Goal: Book appointment/travel/reservation

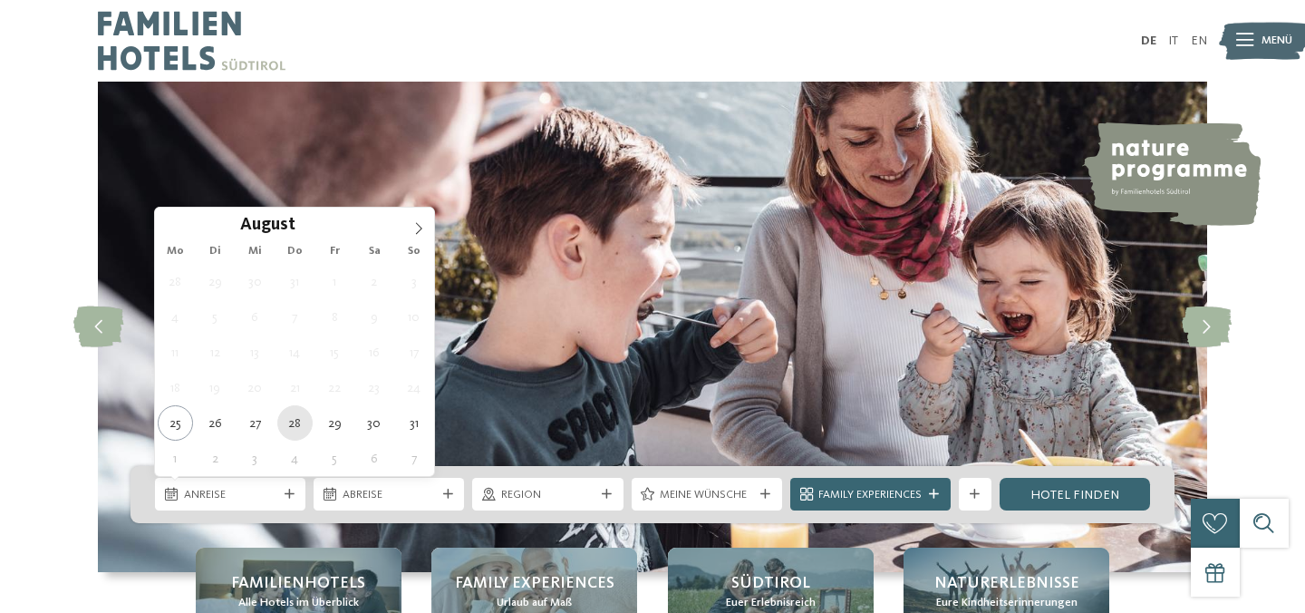
type div "28.08.2025"
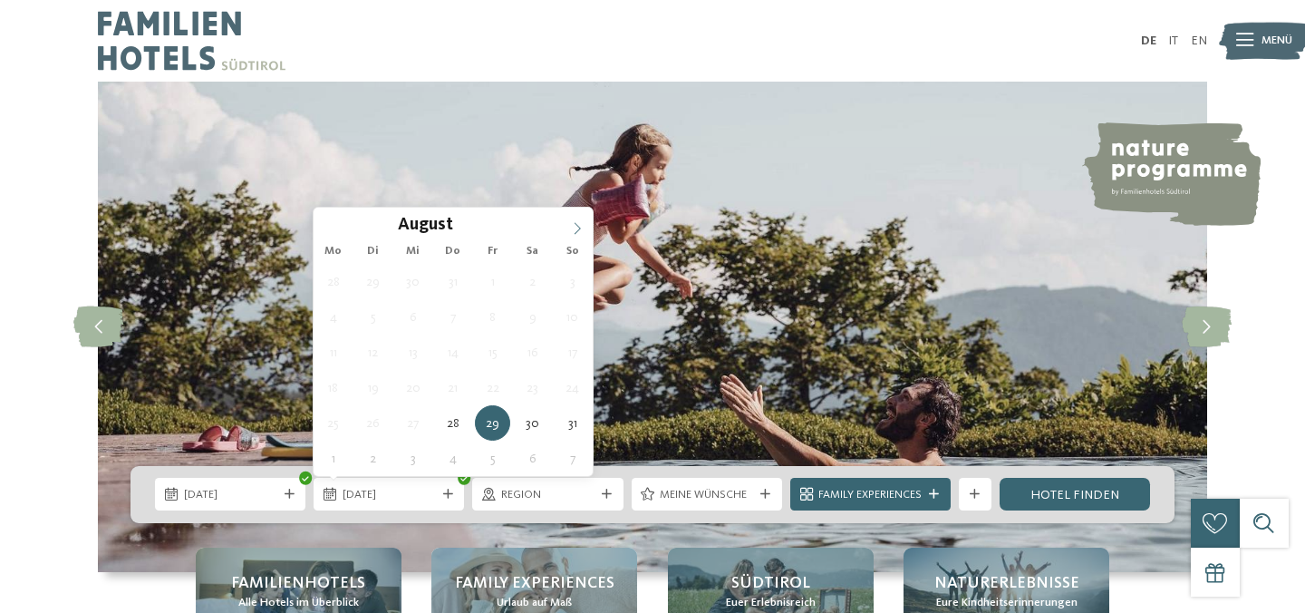
click at [575, 227] on icon at bounding box center [577, 228] width 13 height 13
type div "02.09.2025"
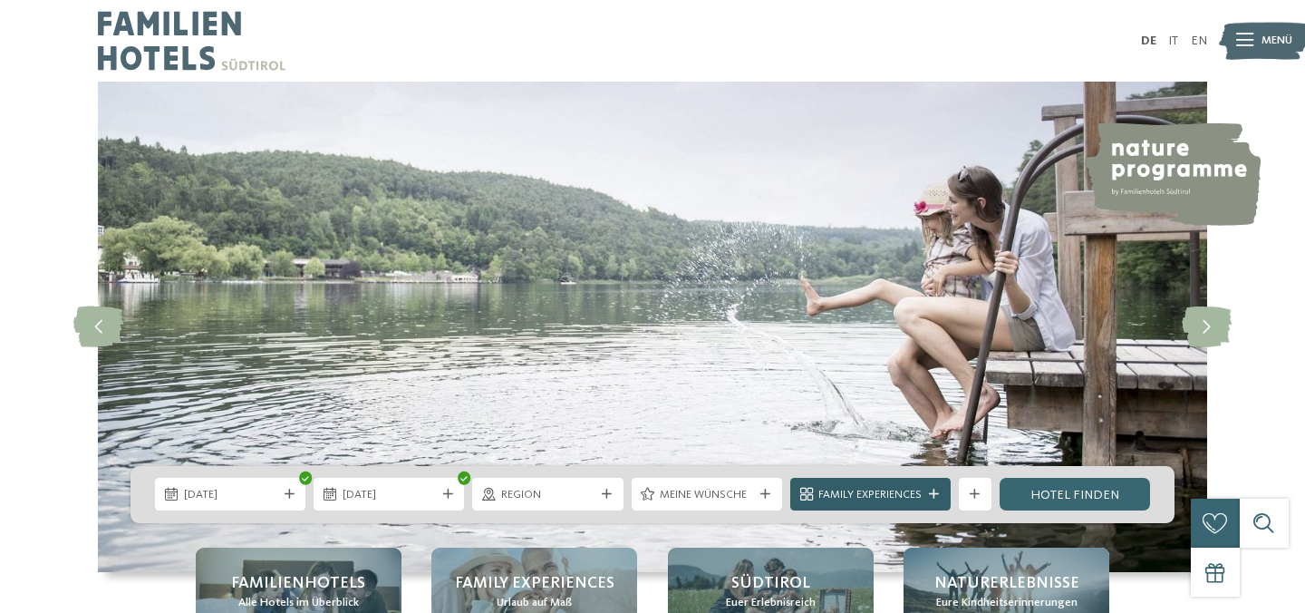
click at [894, 480] on div "Family Experiences" at bounding box center [870, 494] width 160 height 33
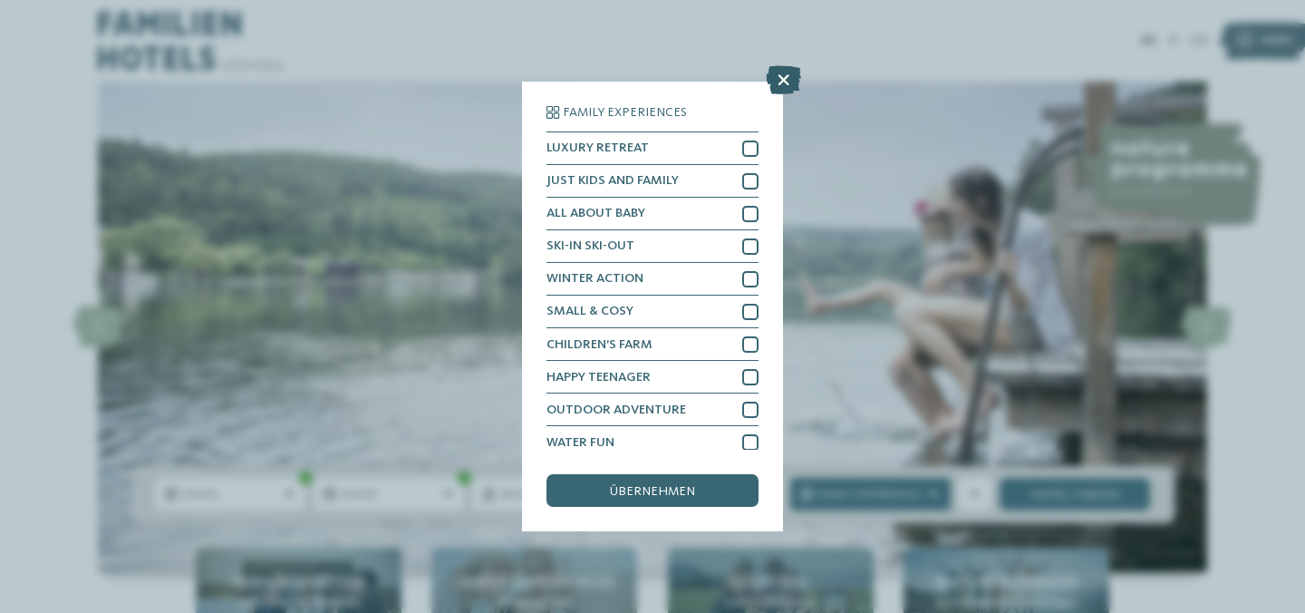
click at [784, 71] on icon at bounding box center [783, 79] width 35 height 29
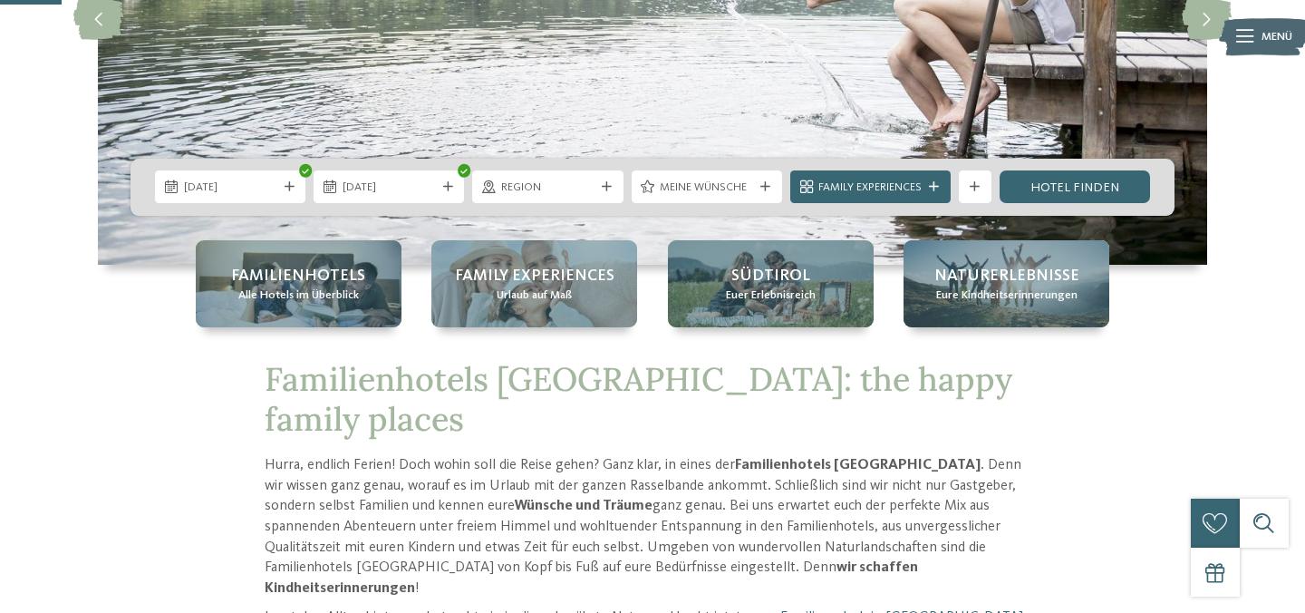
scroll to position [330, 0]
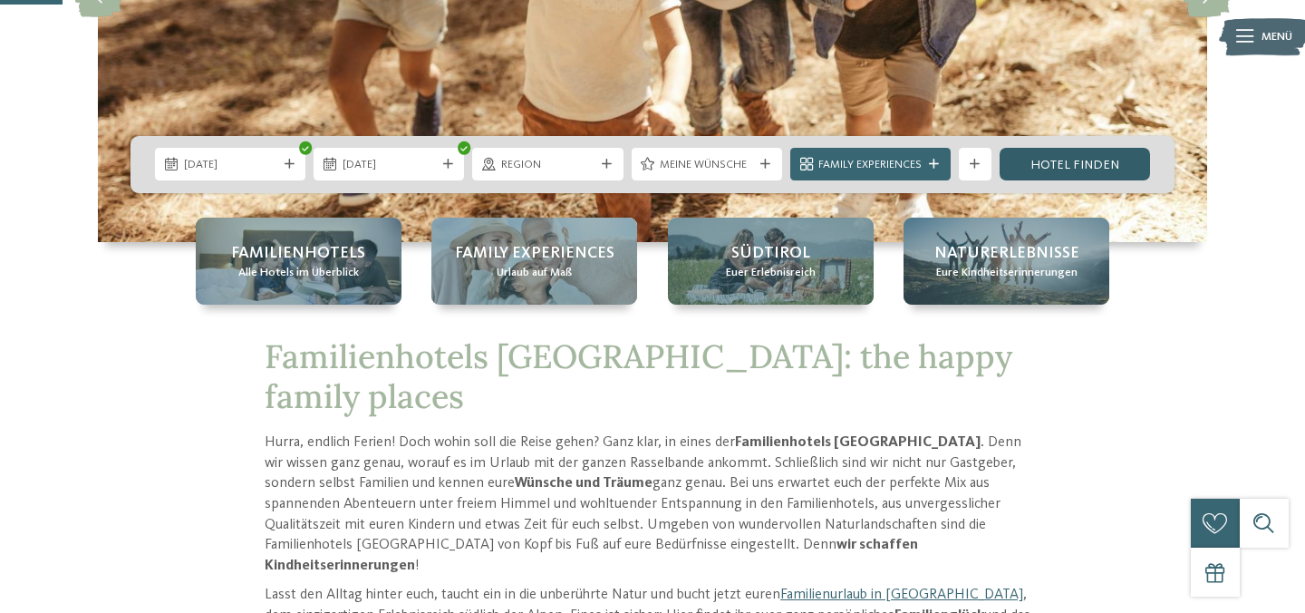
click at [1078, 167] on link "Hotel finden" at bounding box center [1075, 164] width 150 height 33
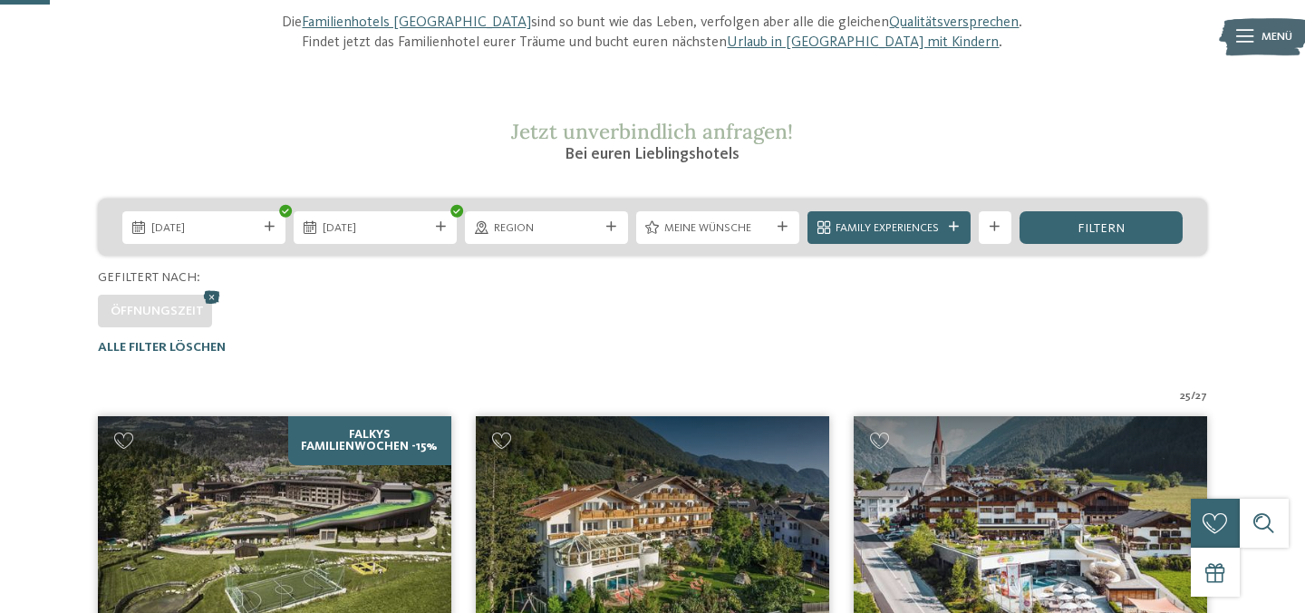
scroll to position [223, 0]
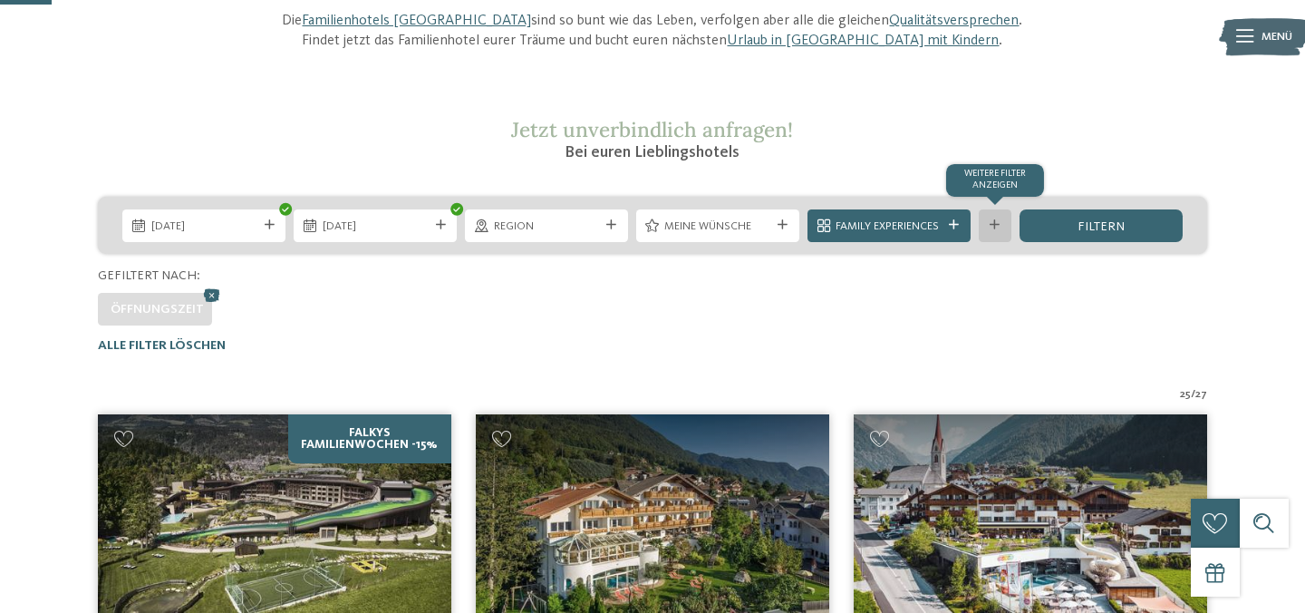
click at [990, 224] on icon at bounding box center [995, 225] width 10 height 10
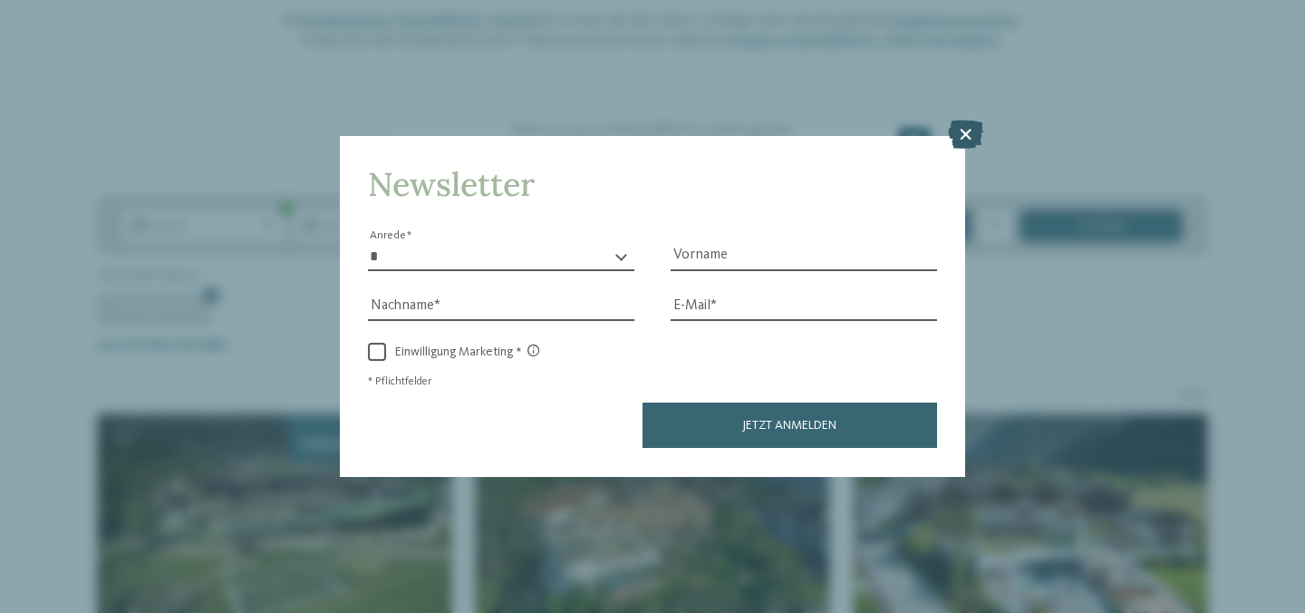
click at [972, 130] on icon at bounding box center [965, 135] width 35 height 29
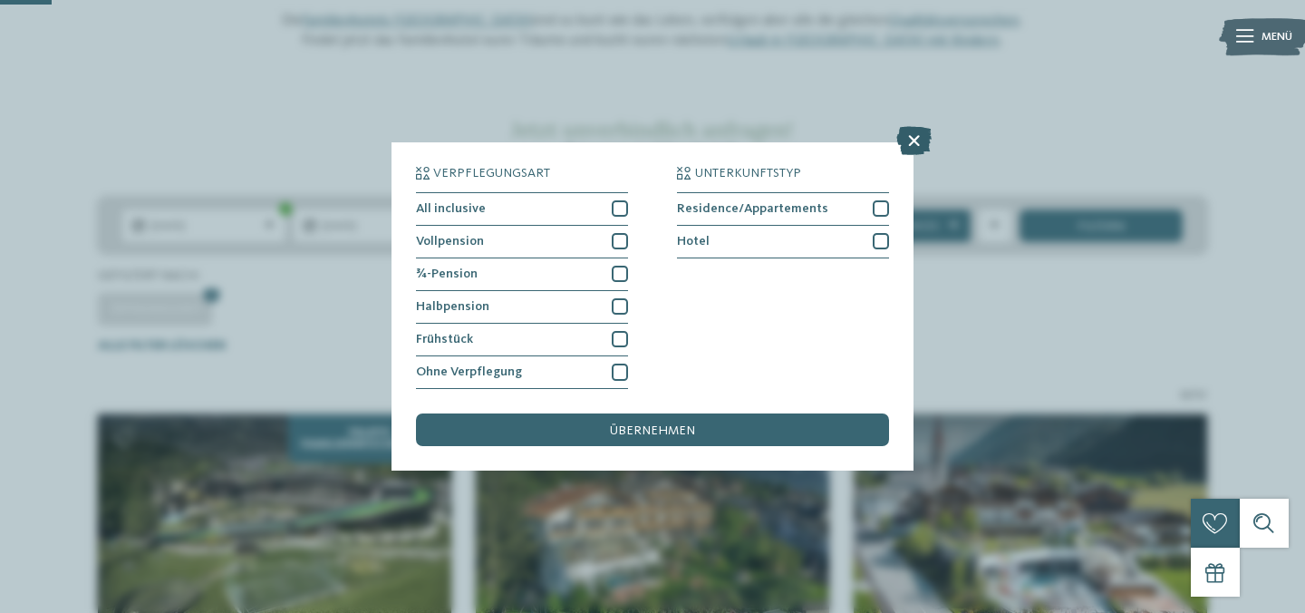
click at [913, 141] on icon at bounding box center [913, 140] width 35 height 29
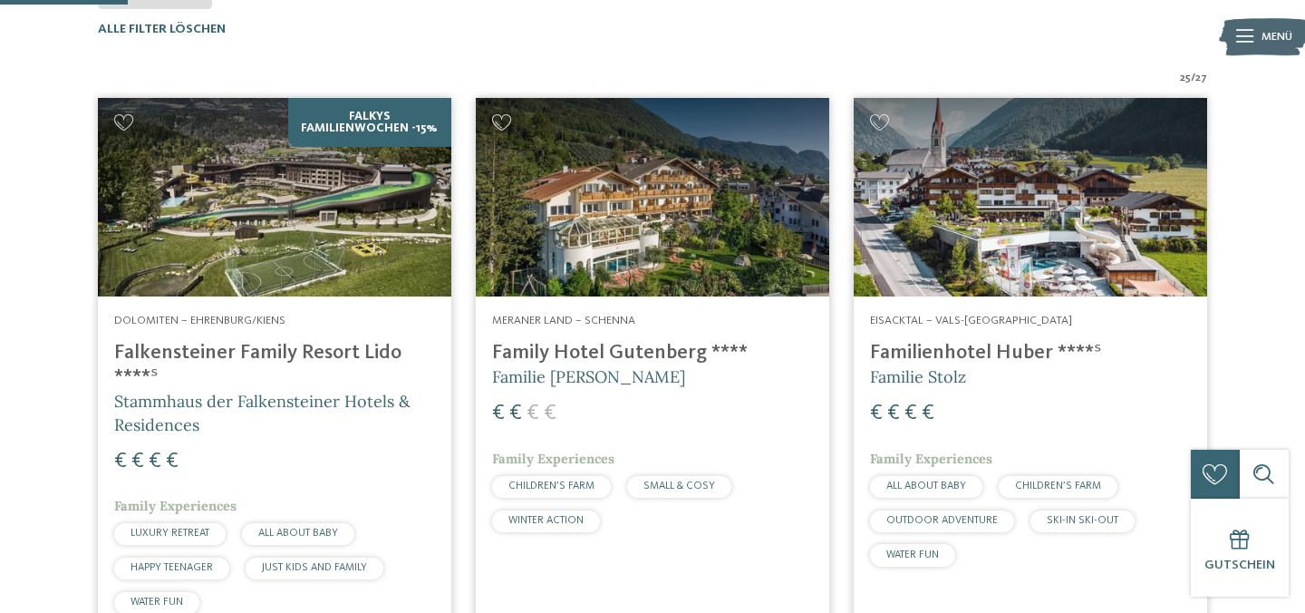
scroll to position [558, 0]
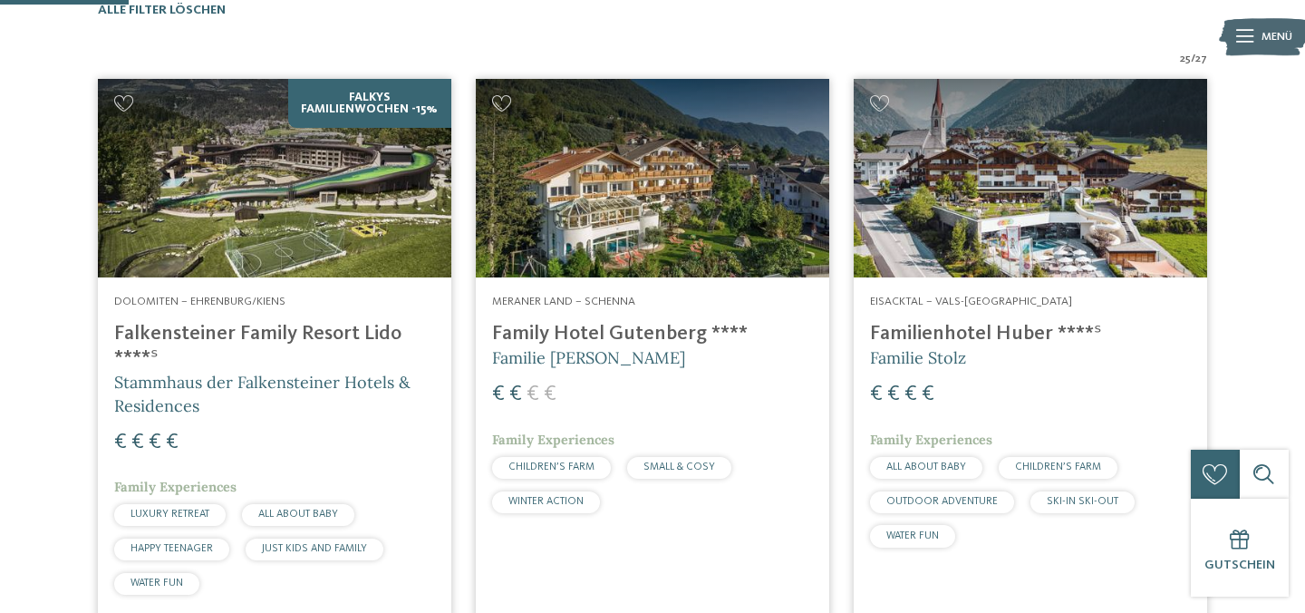
click at [659, 330] on h4 "Family Hotel Gutenberg ****" at bounding box center [652, 334] width 321 height 24
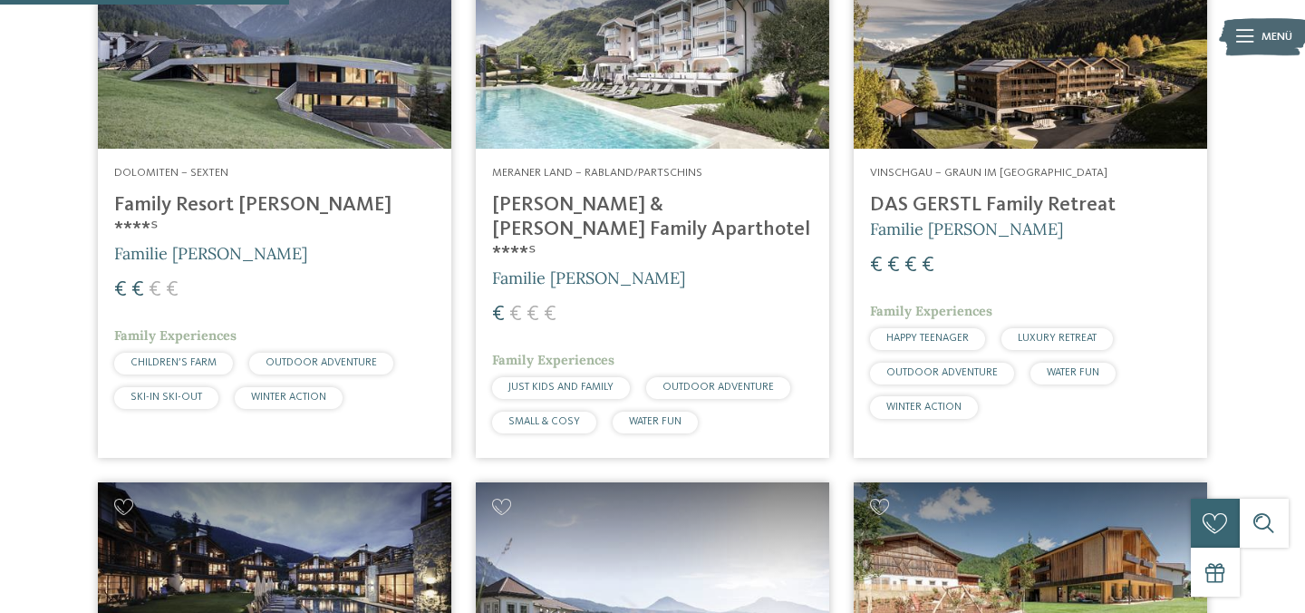
scroll to position [1250, 0]
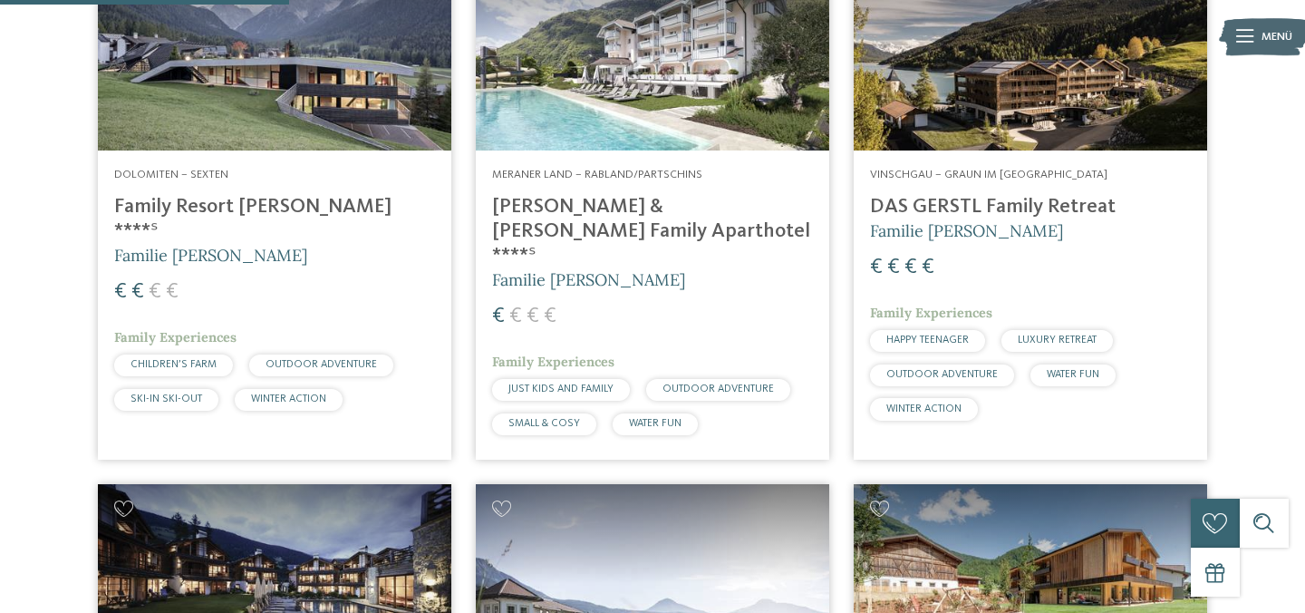
click at [266, 115] on img at bounding box center [274, 51] width 353 height 198
click at [225, 212] on h4 "Family Resort [PERSON_NAME] ****ˢ" at bounding box center [274, 219] width 321 height 49
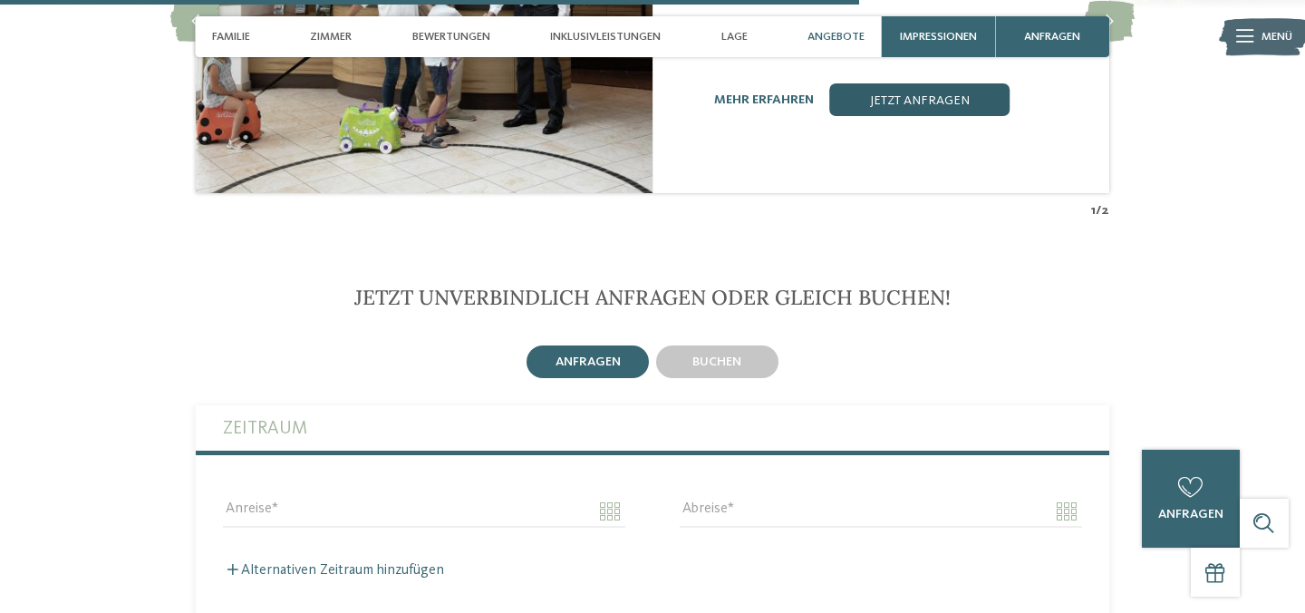
scroll to position [3690, 0]
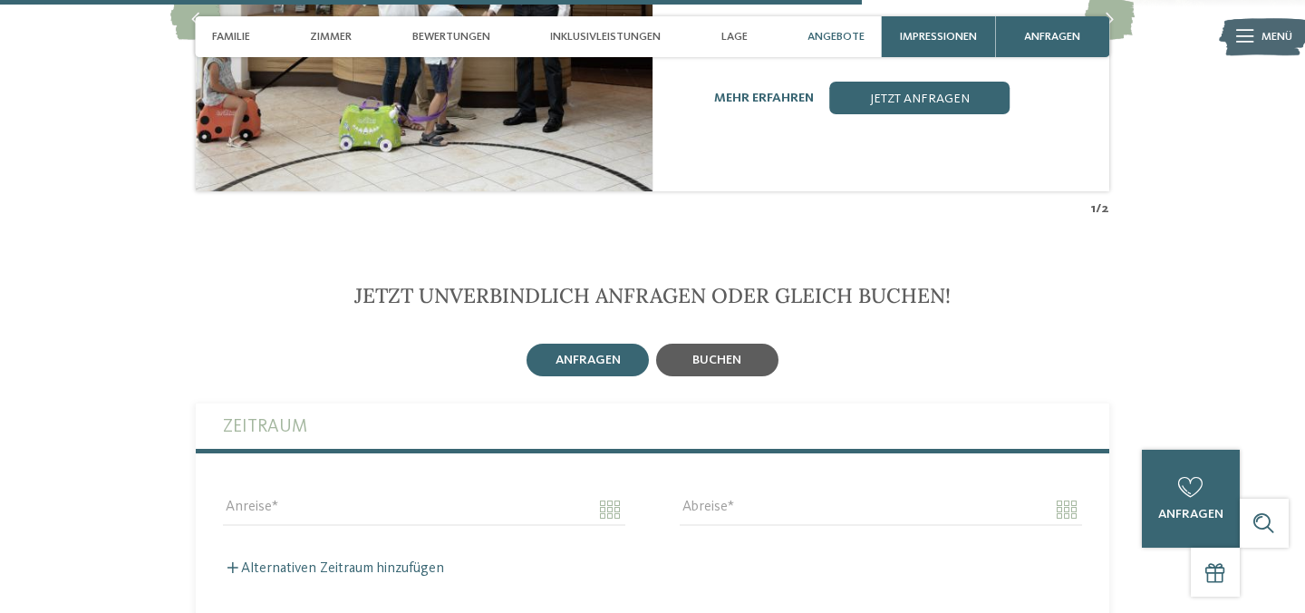
click at [699, 353] on span "buchen" at bounding box center [716, 359] width 49 height 13
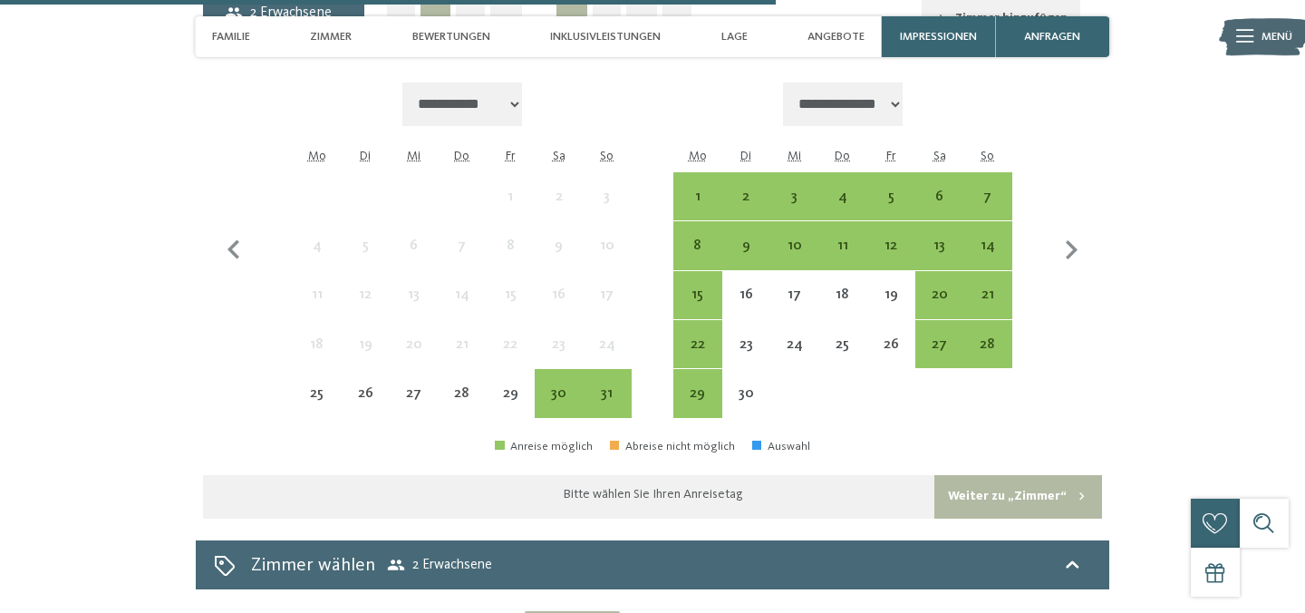
scroll to position [4123, 0]
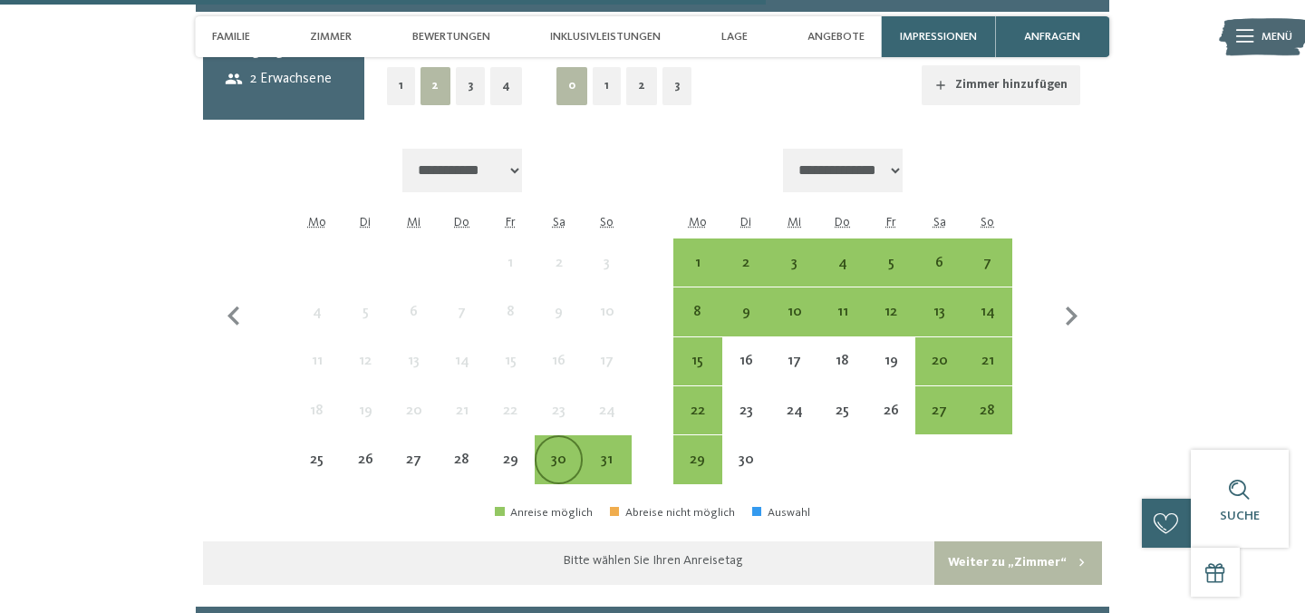
click at [556, 452] on div "30" at bounding box center [558, 474] width 44 height 44
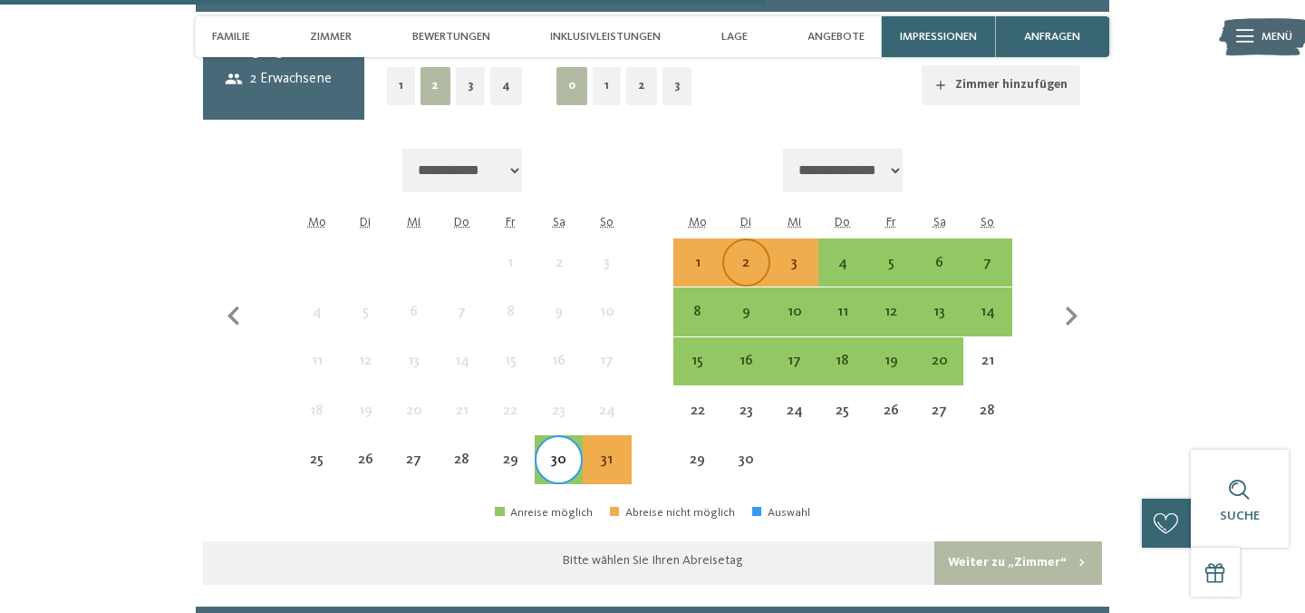
click at [739, 256] on div "2" at bounding box center [746, 278] width 44 height 44
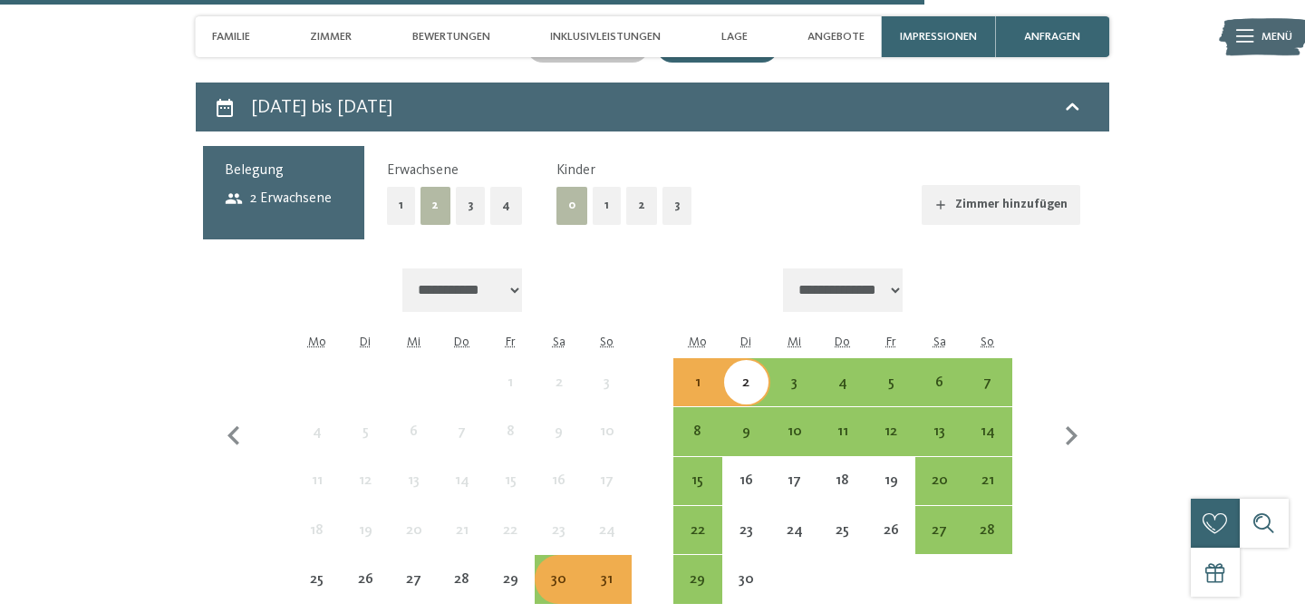
scroll to position [3933, 0]
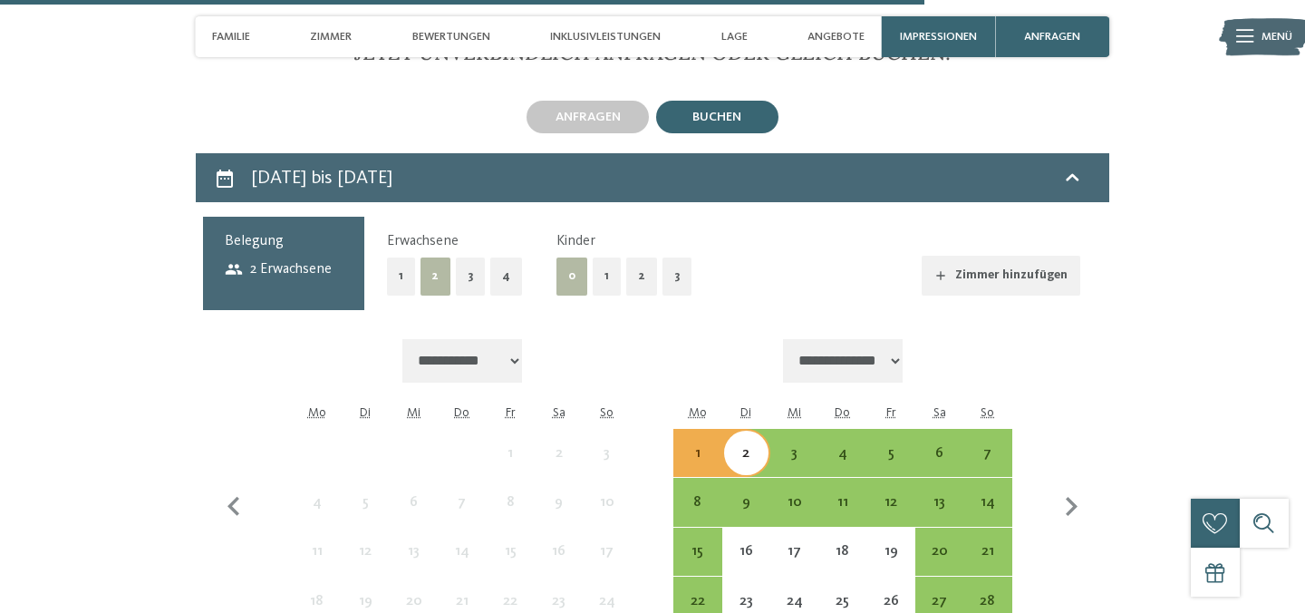
click at [302, 259] on span "2 Erwachsene" at bounding box center [279, 269] width 108 height 20
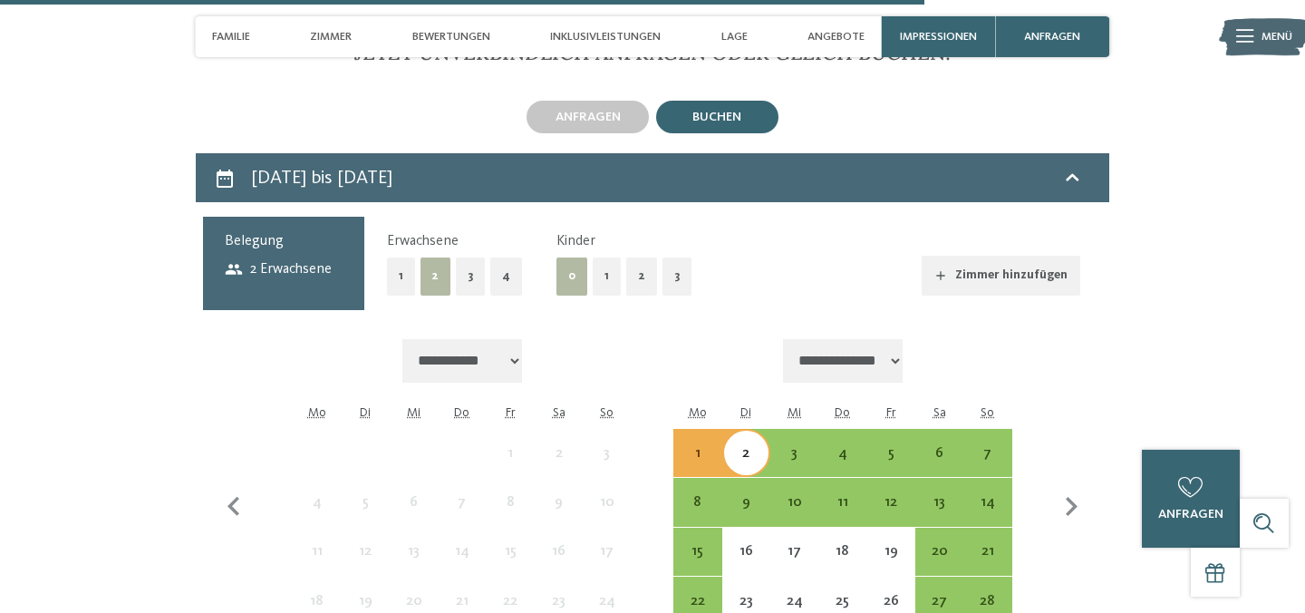
click at [635, 257] on button "2" at bounding box center [641, 275] width 31 height 37
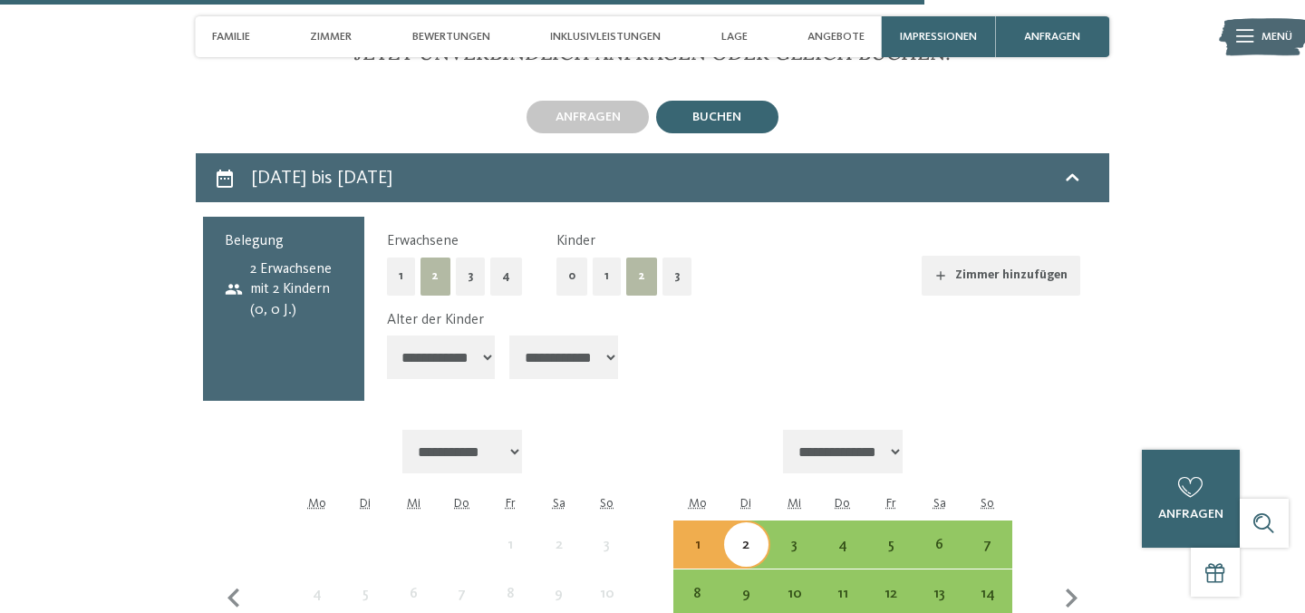
click at [459, 335] on select "**********" at bounding box center [441, 356] width 109 height 43
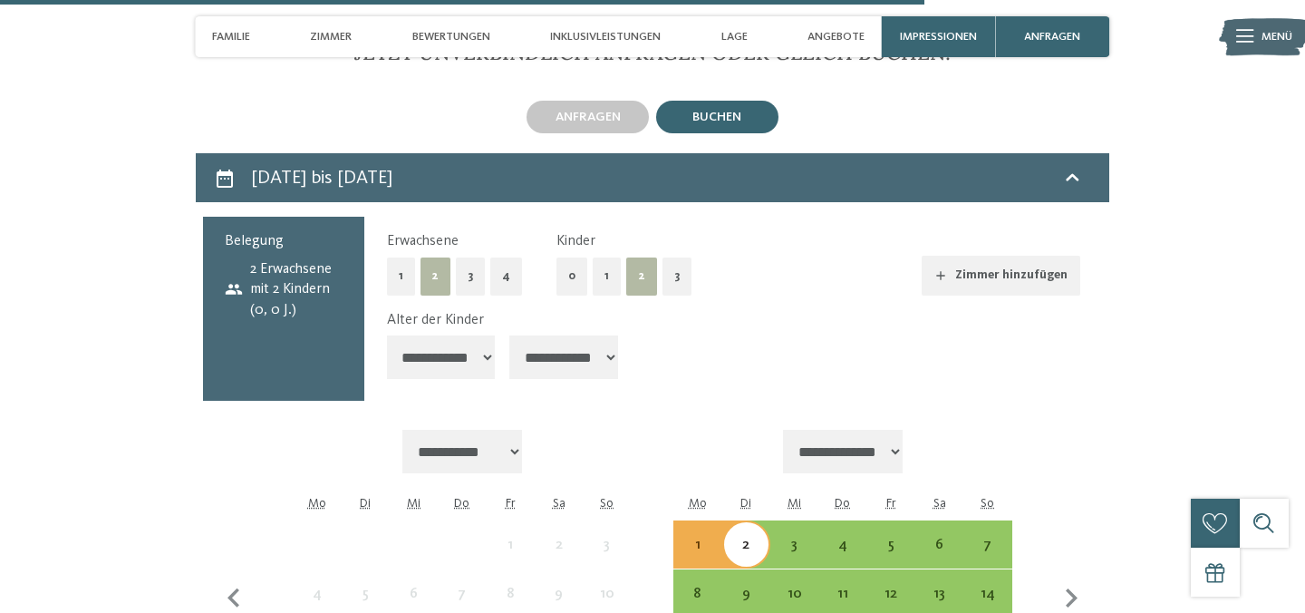
select select "*"
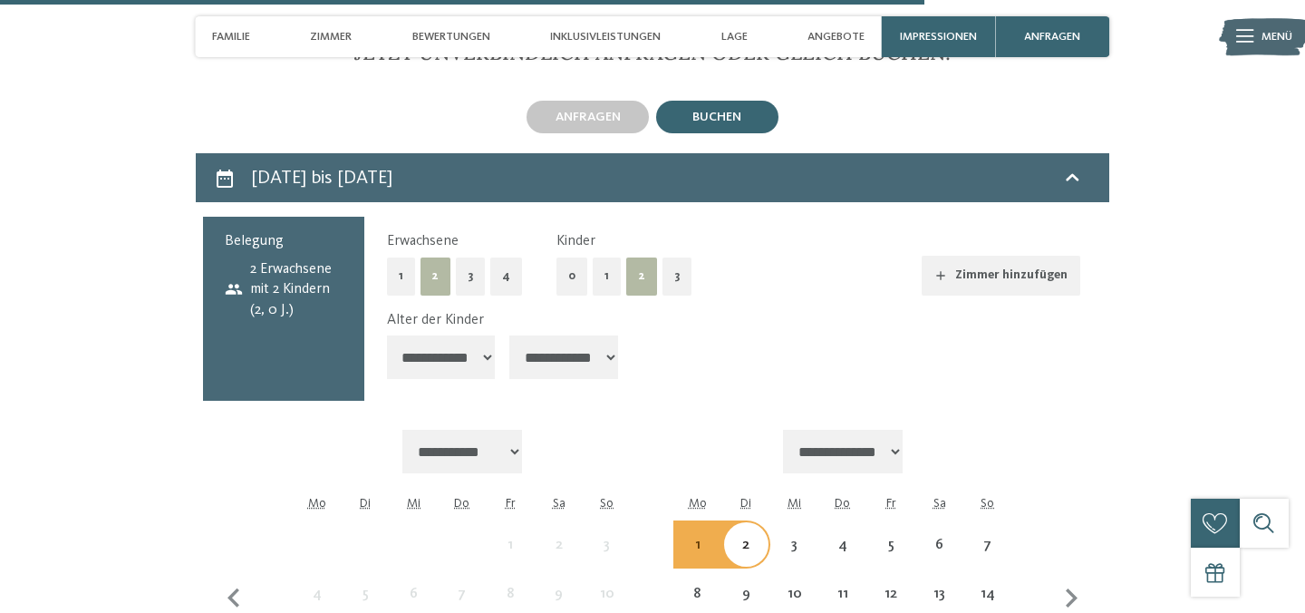
click at [598, 335] on select "**********" at bounding box center [563, 356] width 109 height 43
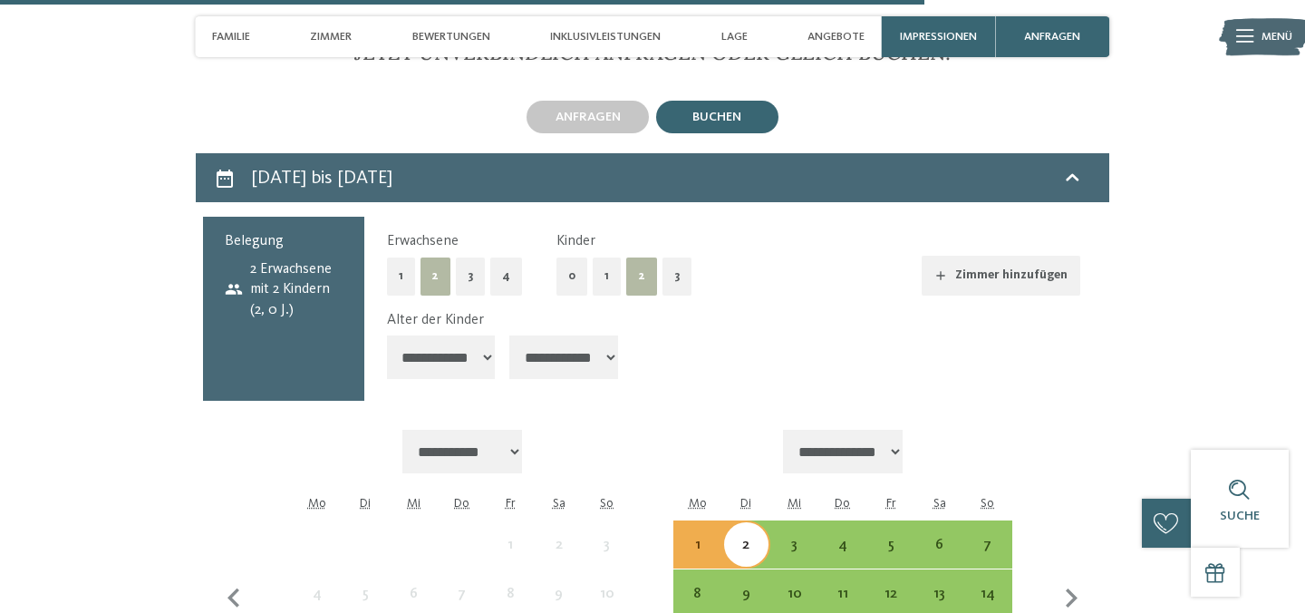
select select "*"
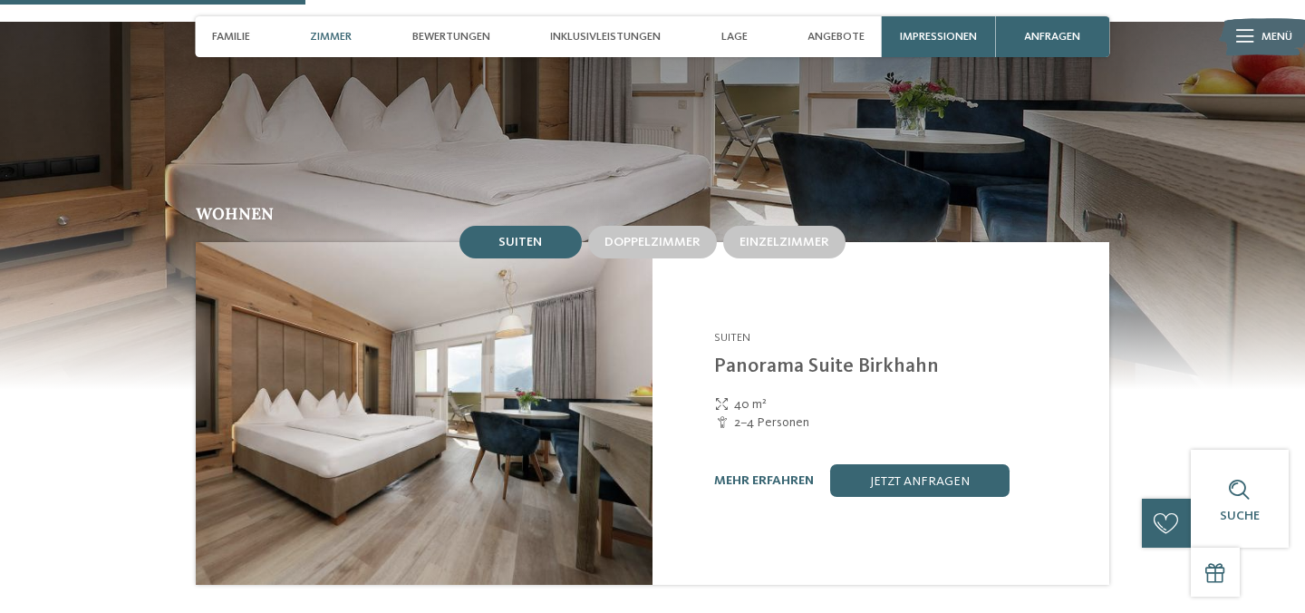
scroll to position [1325, 0]
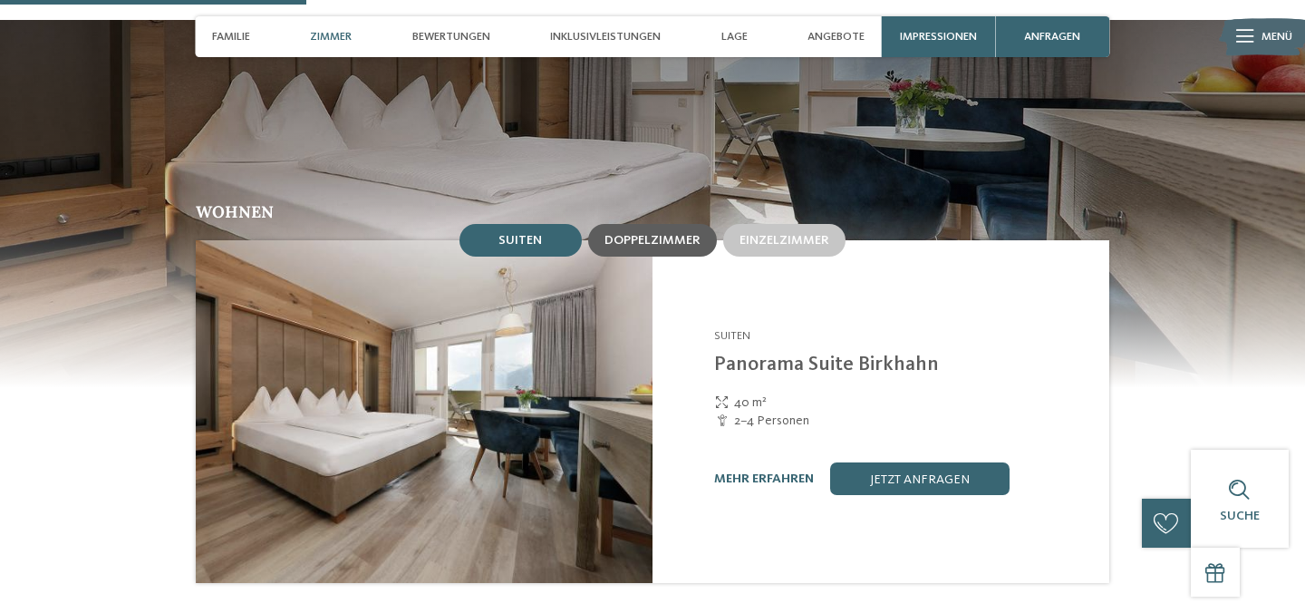
click at [652, 234] on span "Doppelzimmer" at bounding box center [652, 240] width 96 height 13
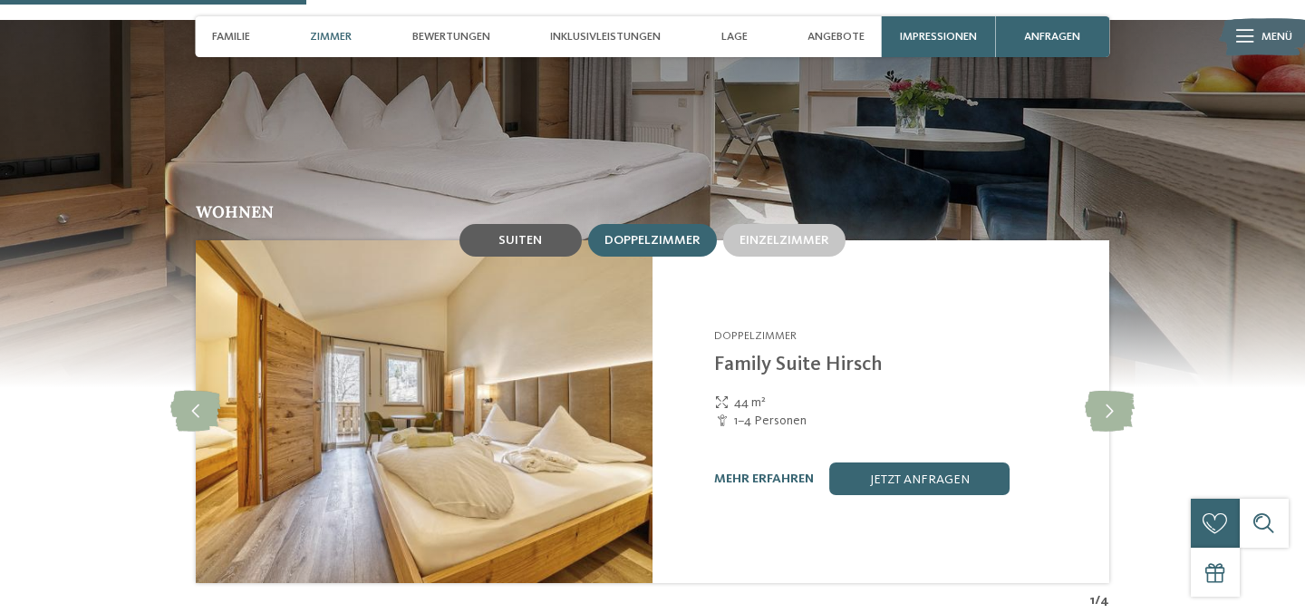
click at [534, 234] on span "Suiten" at bounding box center [519, 240] width 43 height 13
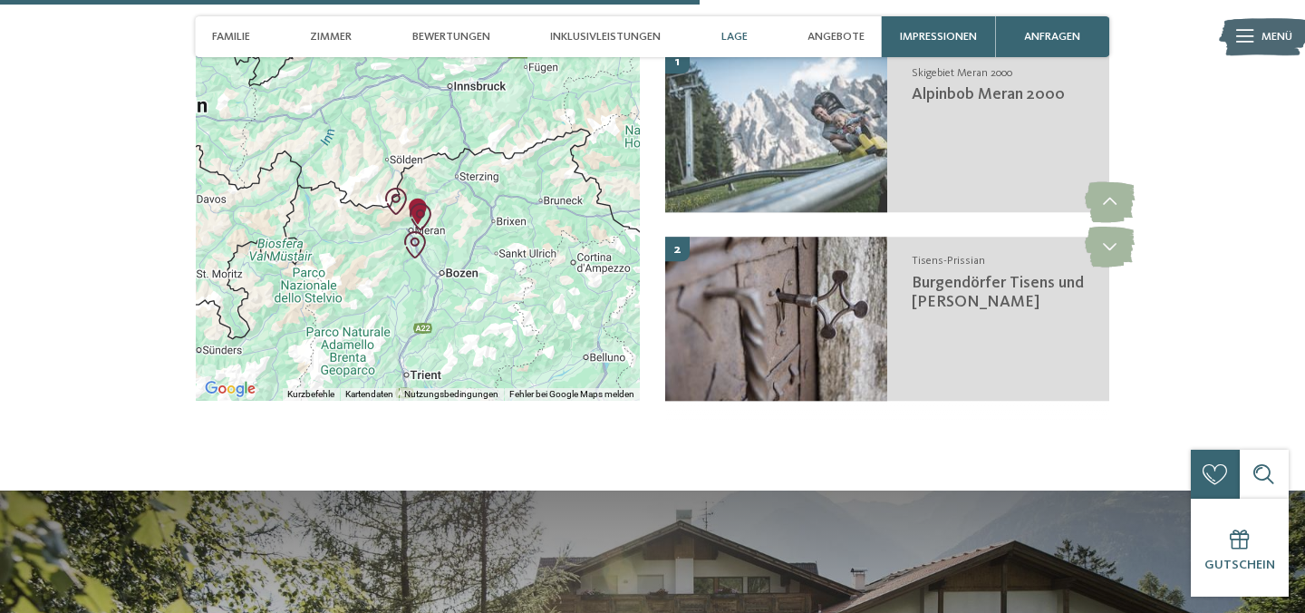
scroll to position [3336, 0]
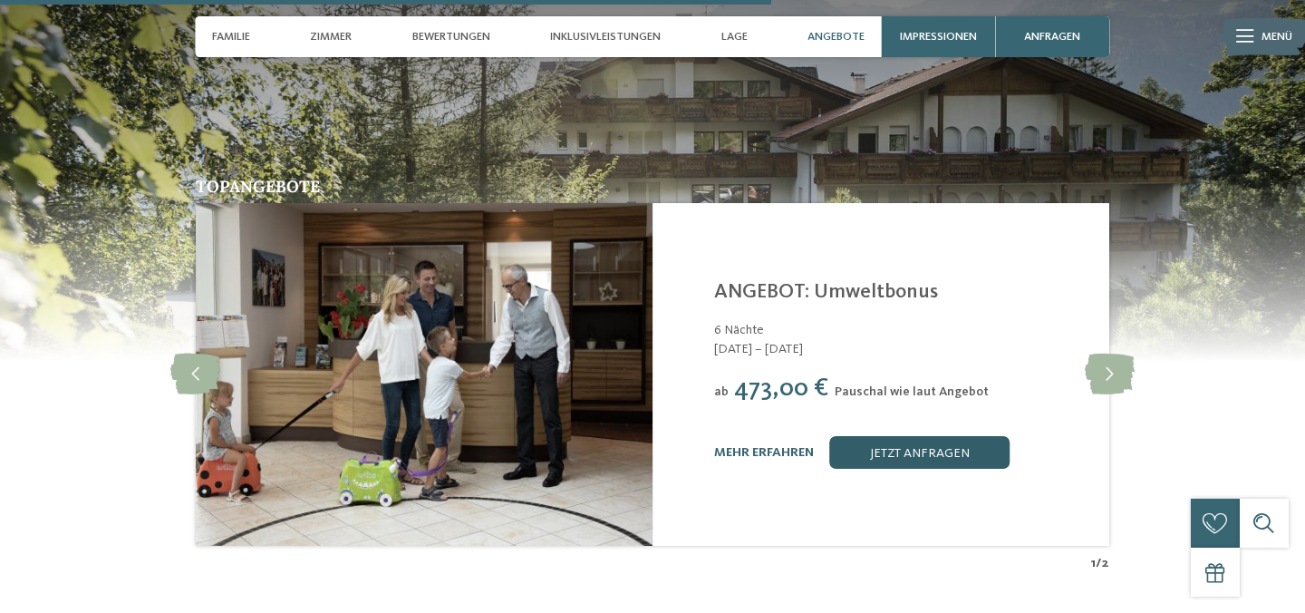
click at [917, 448] on link "jetzt anfragen" at bounding box center [919, 452] width 179 height 33
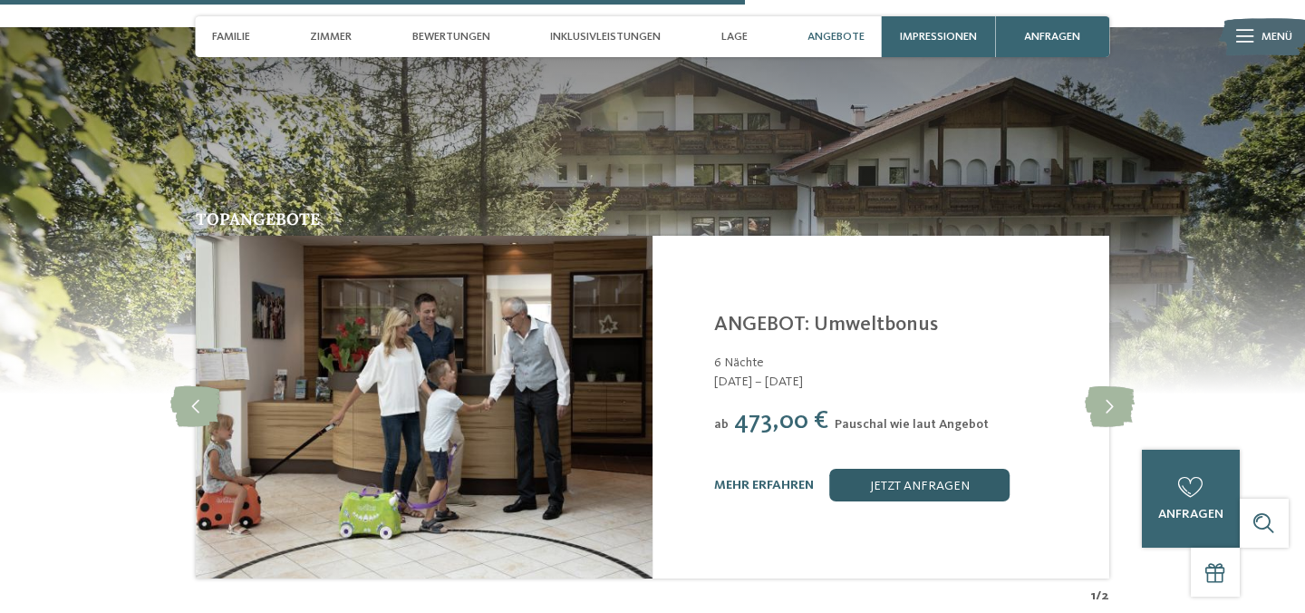
scroll to position [3337, 0]
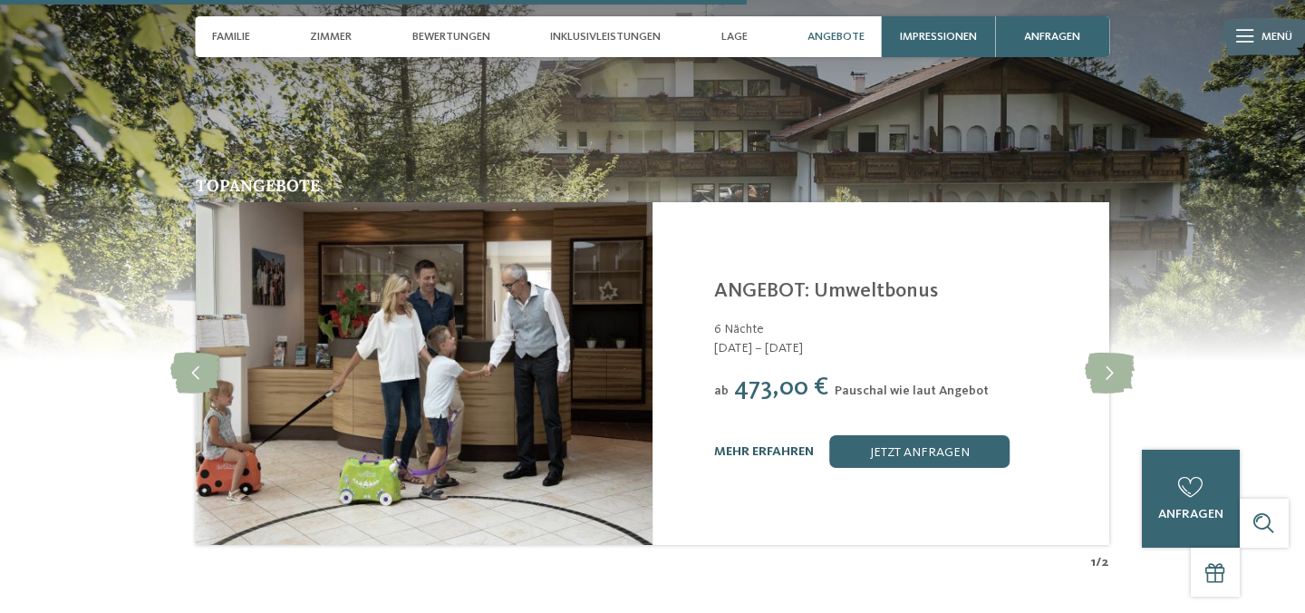
click at [778, 445] on link "mehr erfahren" at bounding box center [764, 451] width 100 height 13
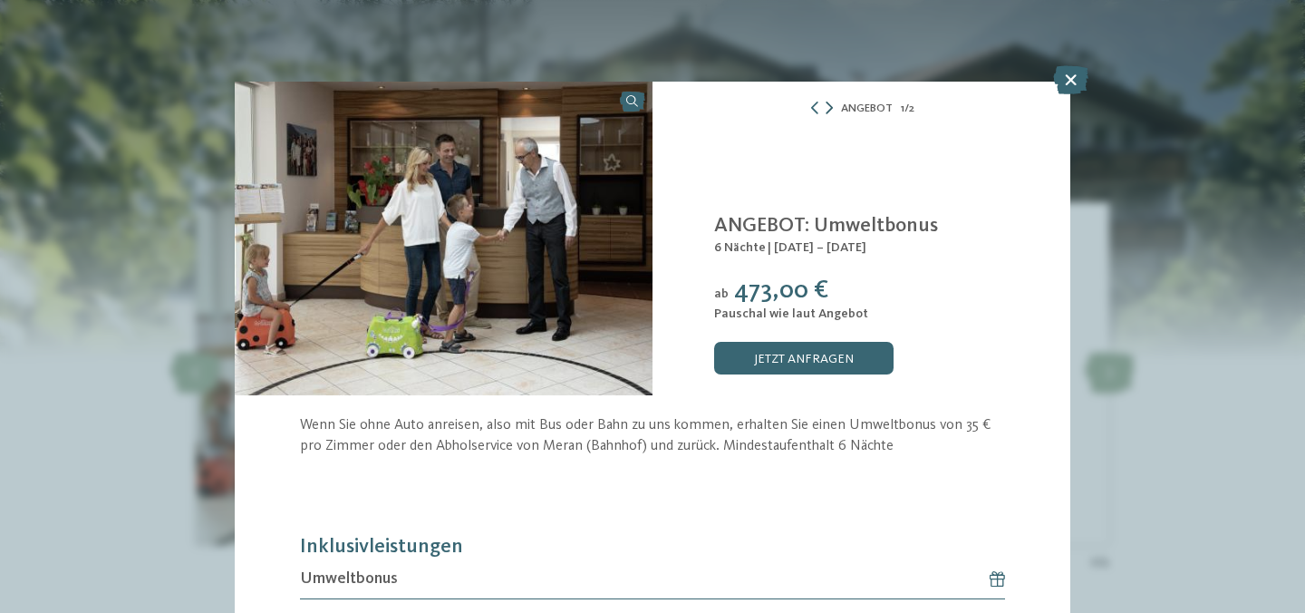
click at [830, 108] on icon at bounding box center [829, 107] width 7 height 13
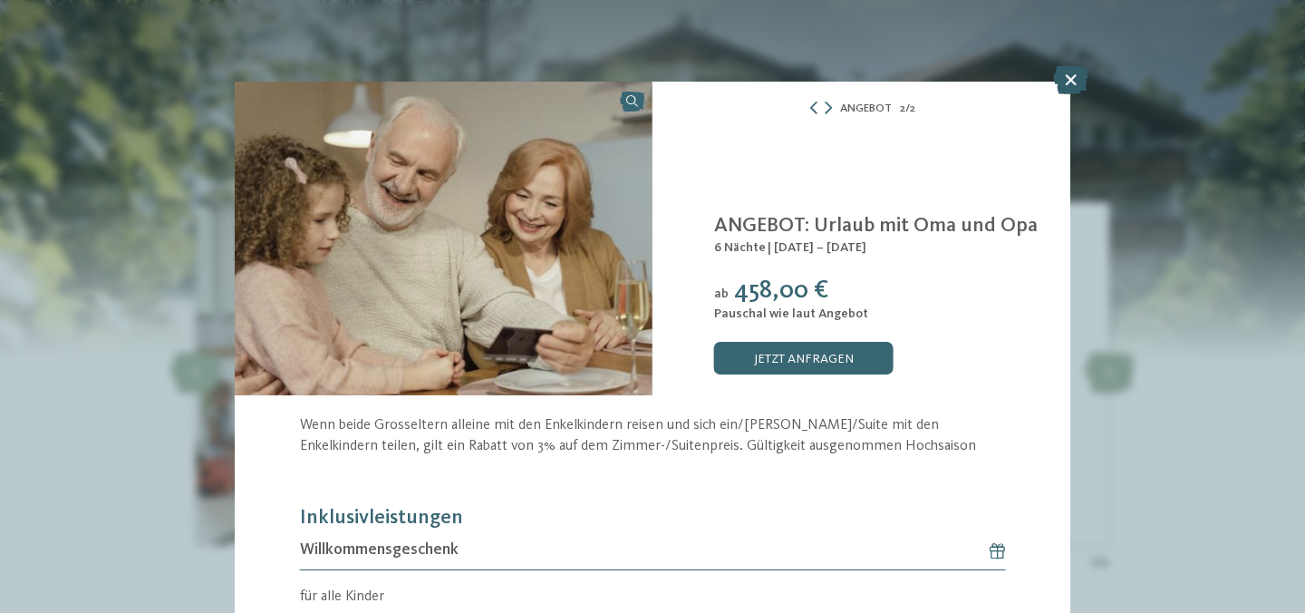
click at [1072, 89] on icon at bounding box center [1070, 79] width 35 height 29
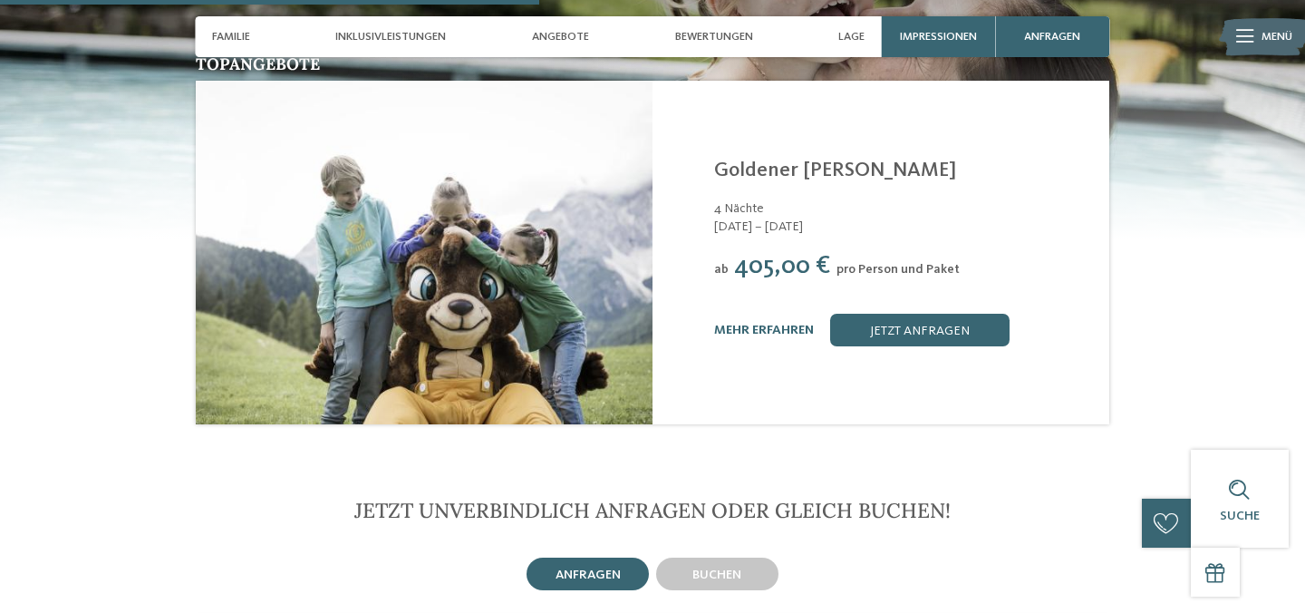
scroll to position [2422, 0]
